Goal: Task Accomplishment & Management: Use online tool/utility

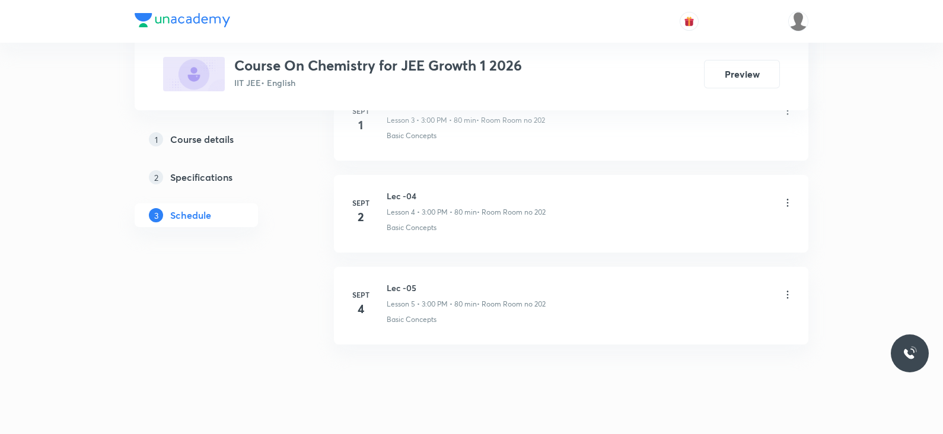
scroll to position [974, 0]
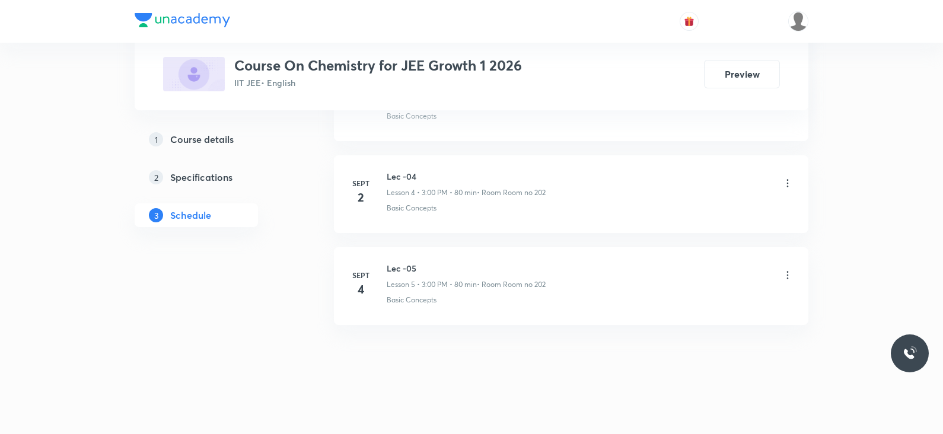
click at [409, 270] on h6 "Lec -05" at bounding box center [466, 268] width 159 height 12
copy h6 "Lec -05"
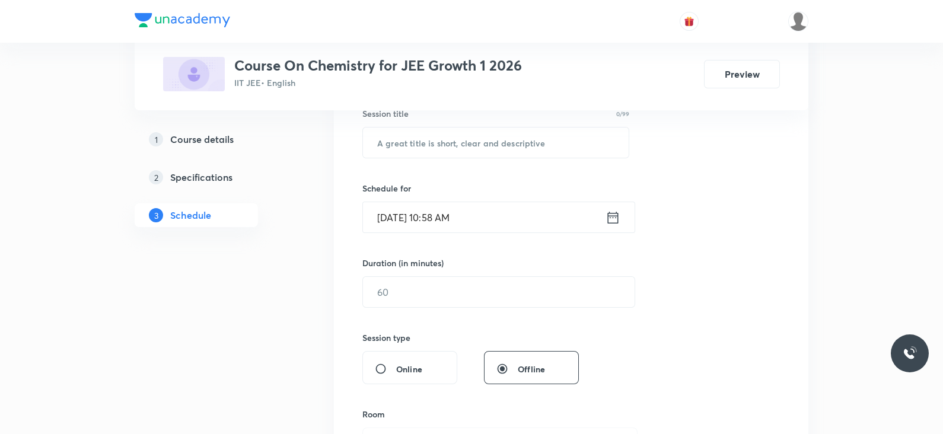
scroll to position [0, 0]
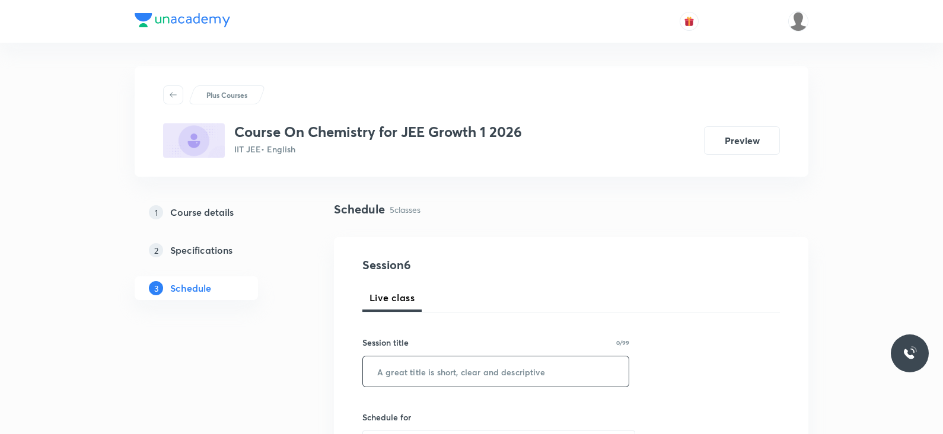
click at [451, 365] on input "text" at bounding box center [496, 371] width 266 height 30
paste input "Lec -05"
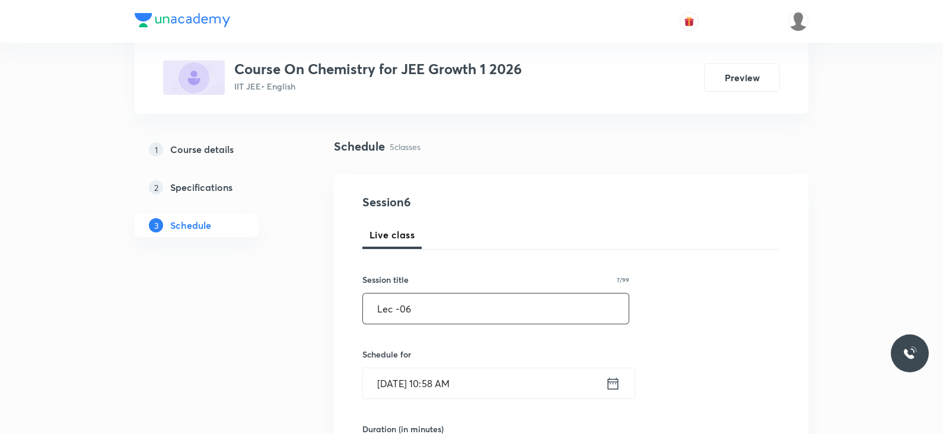
scroll to position [71, 0]
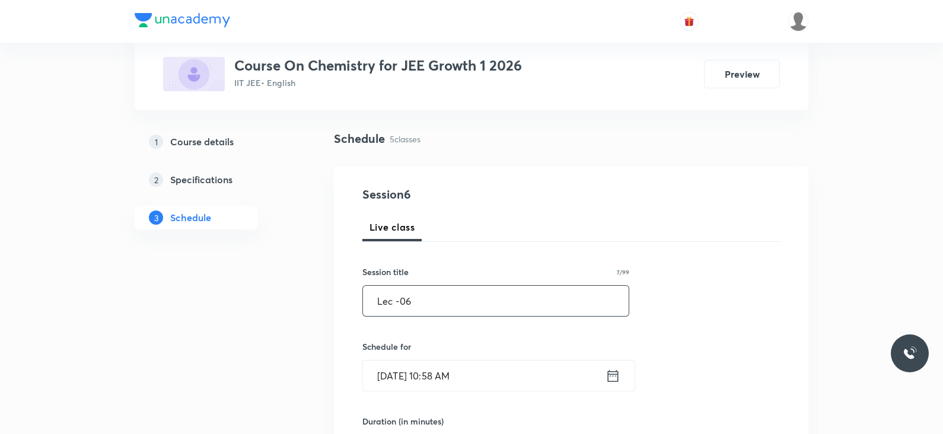
type input "Lec -06"
click at [610, 369] on icon at bounding box center [612, 376] width 15 height 17
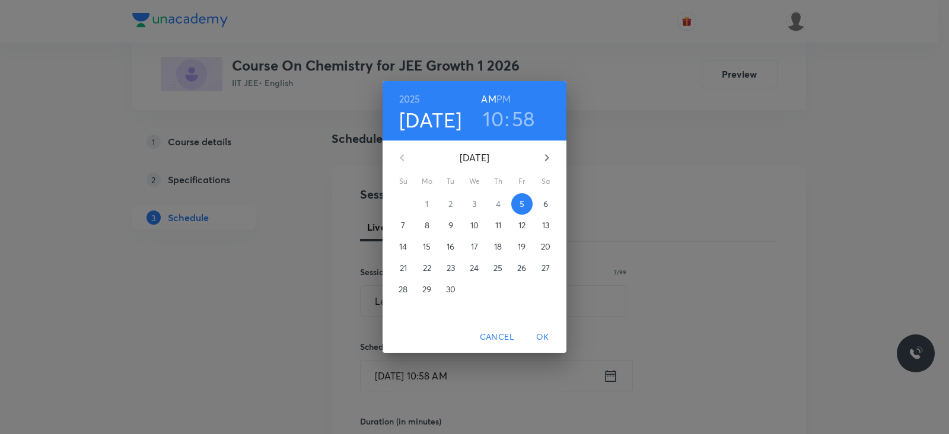
click at [493, 125] on h3 "10" at bounding box center [493, 118] width 21 height 25
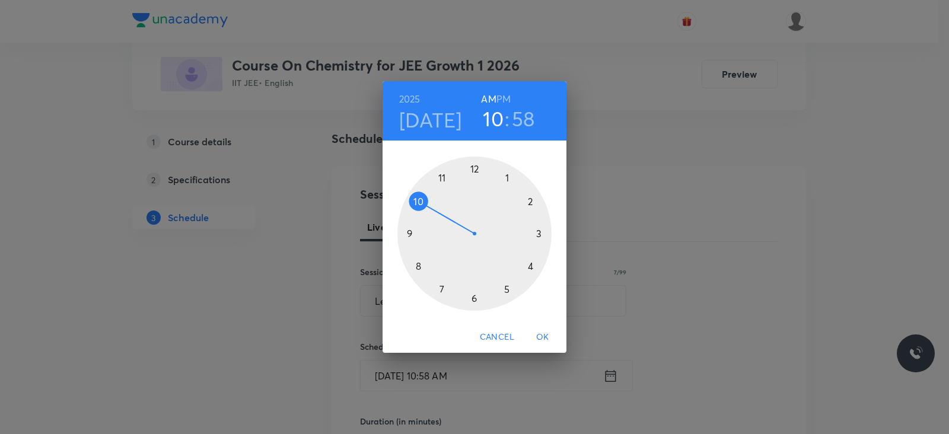
click at [443, 179] on div at bounding box center [474, 234] width 154 height 154
click at [416, 265] on div at bounding box center [474, 234] width 154 height 154
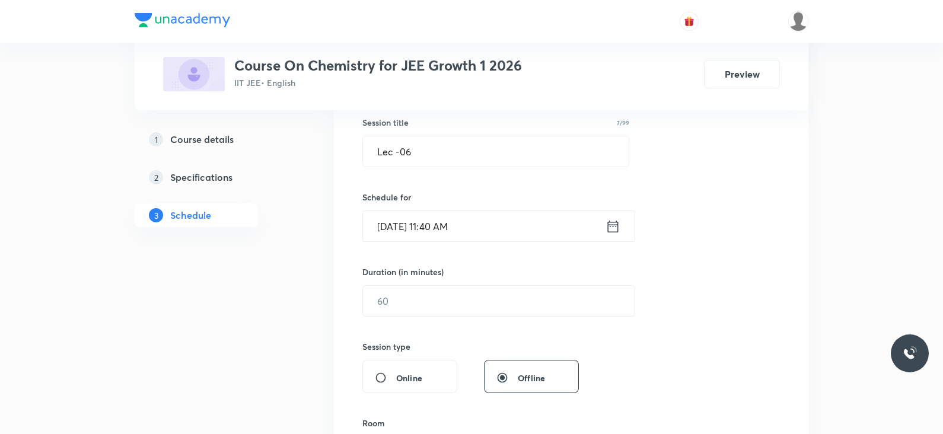
scroll to position [247, 0]
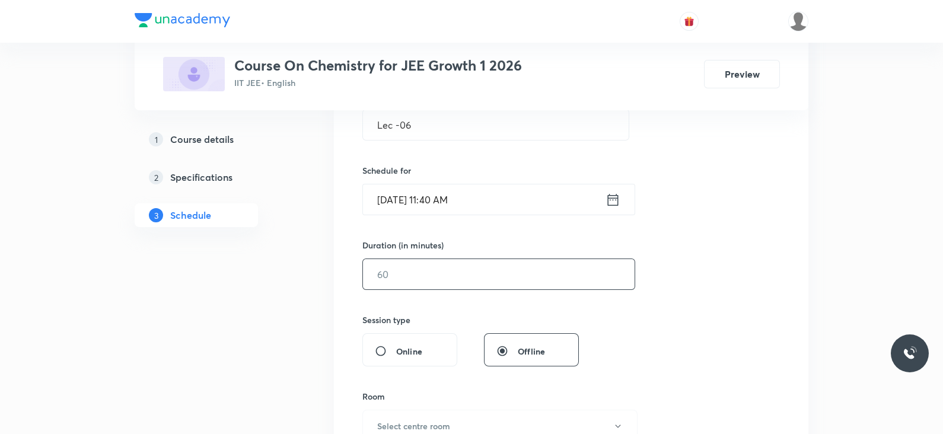
click at [426, 261] on input "text" at bounding box center [499, 274] width 272 height 30
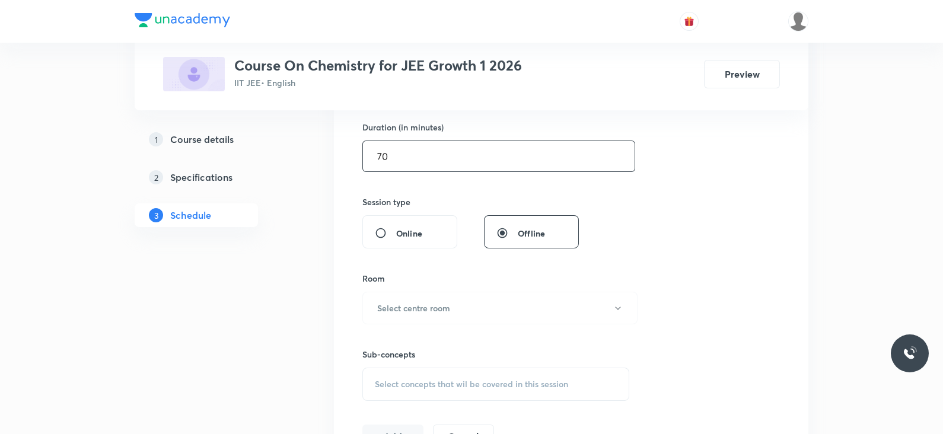
scroll to position [395, 0]
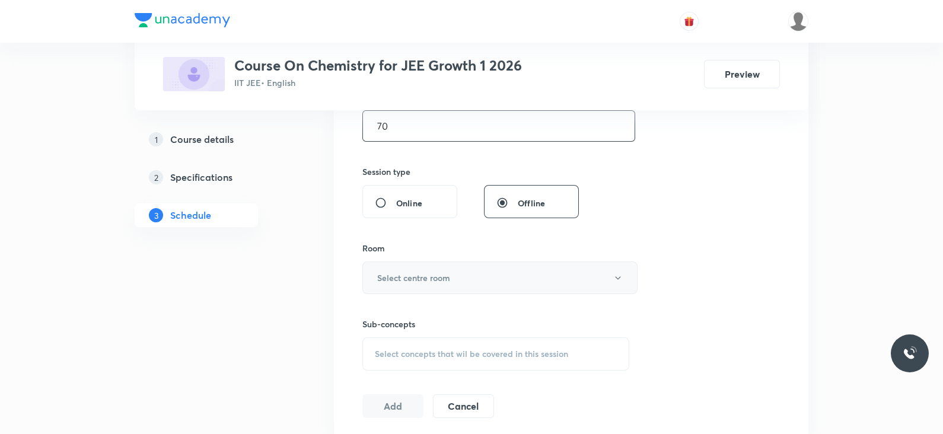
type input "70"
click at [385, 264] on button "Select centre room" at bounding box center [499, 277] width 275 height 33
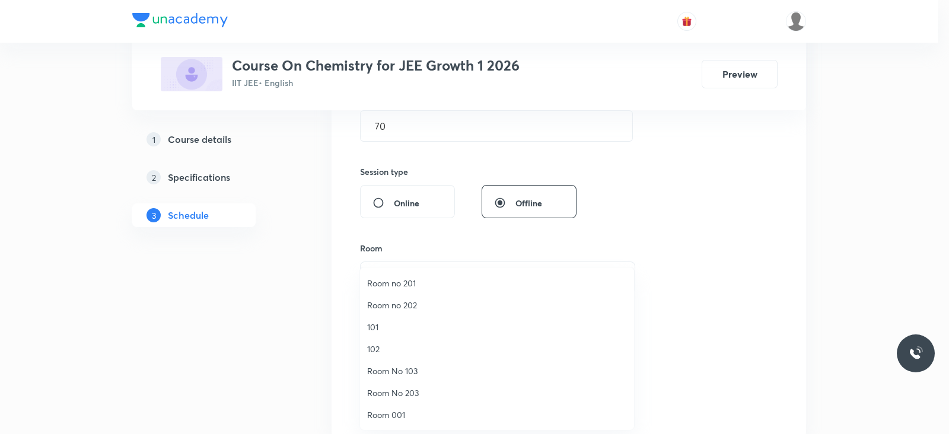
click at [390, 308] on span "Room no 202" at bounding box center [497, 305] width 260 height 12
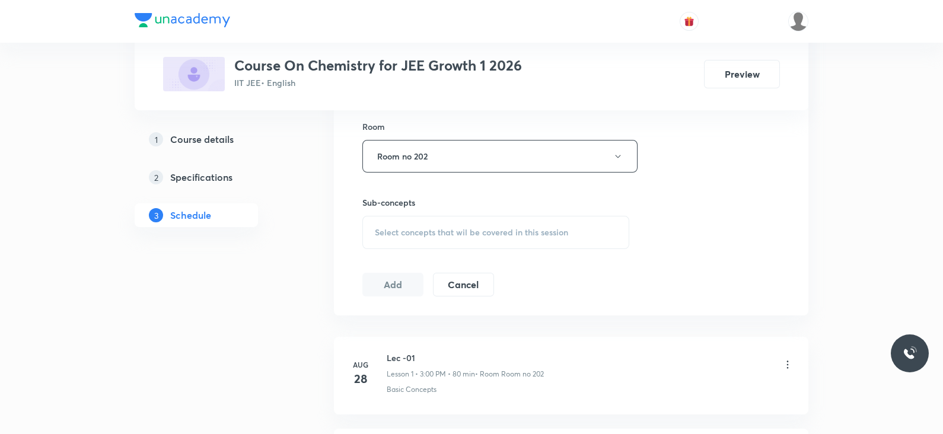
scroll to position [519, 0]
click at [430, 231] on span "Select concepts that wil be covered in this session" at bounding box center [471, 229] width 193 height 9
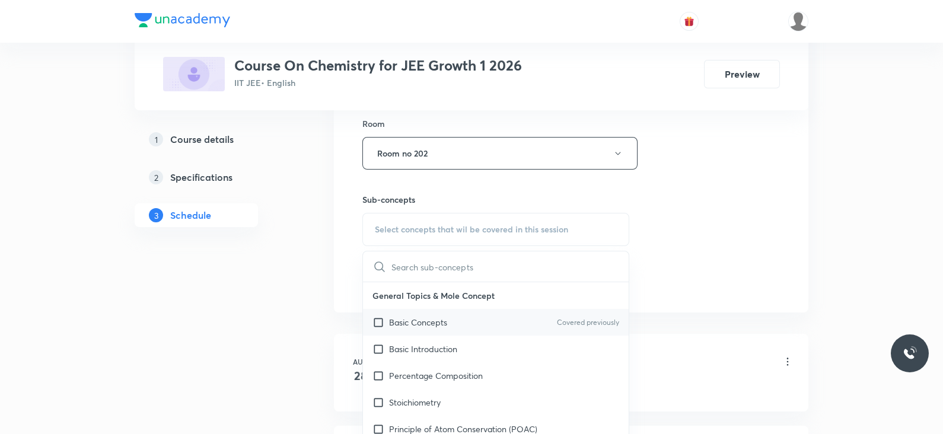
click at [442, 329] on div "Basic Concepts Covered previously" at bounding box center [496, 322] width 266 height 27
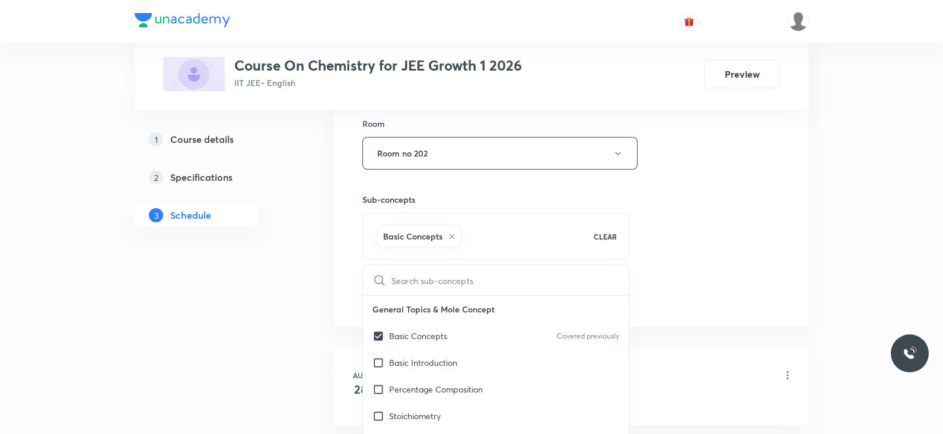
click at [701, 262] on div "Session 6 Live class Session title 7/99 Lec -06 ​ Schedule for [DATE] 11:40 AM …" at bounding box center [570, 22] width 417 height 570
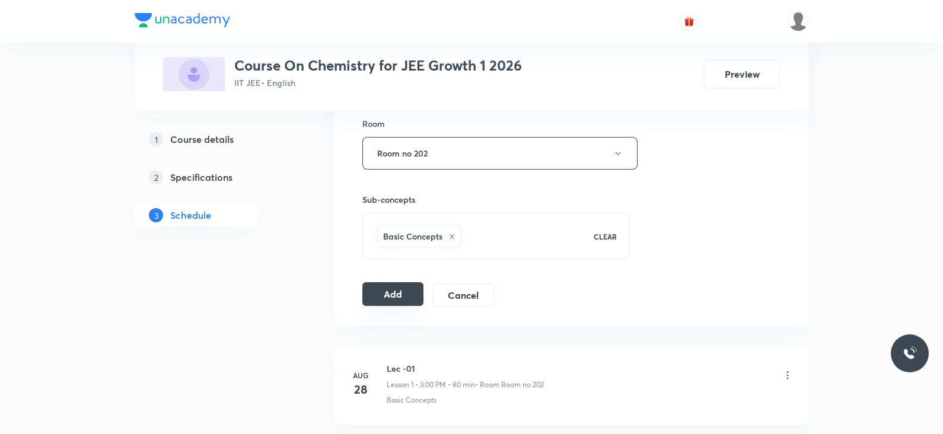
click at [393, 299] on button "Add" at bounding box center [392, 294] width 61 height 24
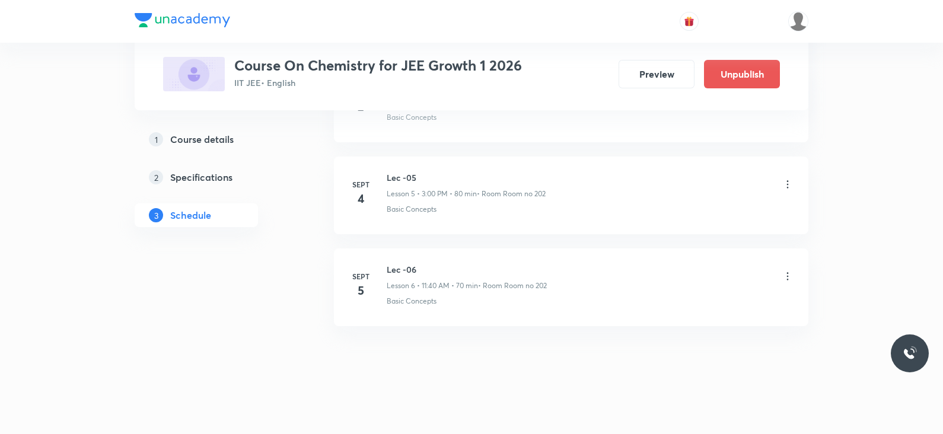
scroll to position [492, 0]
